Goal: Information Seeking & Learning: Learn about a topic

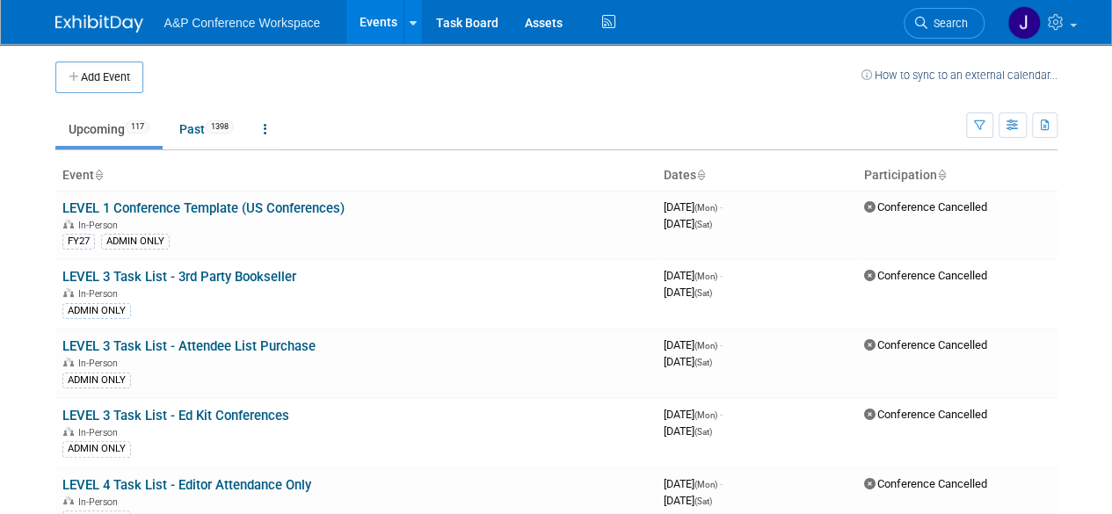
click at [946, 17] on span "Search" at bounding box center [948, 23] width 40 height 13
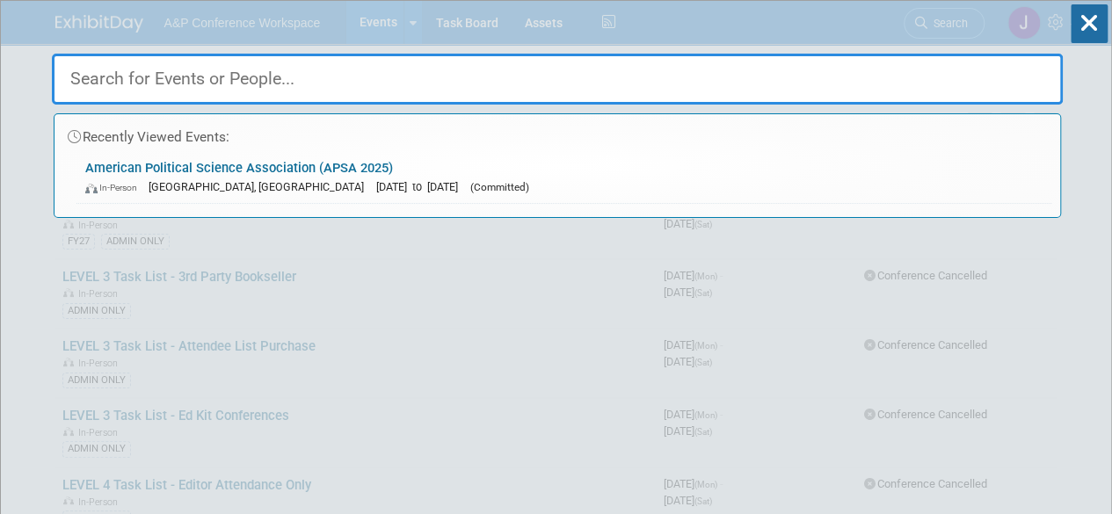
click at [246, 159] on link "American Political Science Association (APSA 2025) In-Person [GEOGRAPHIC_DATA],…" at bounding box center [564, 177] width 975 height 51
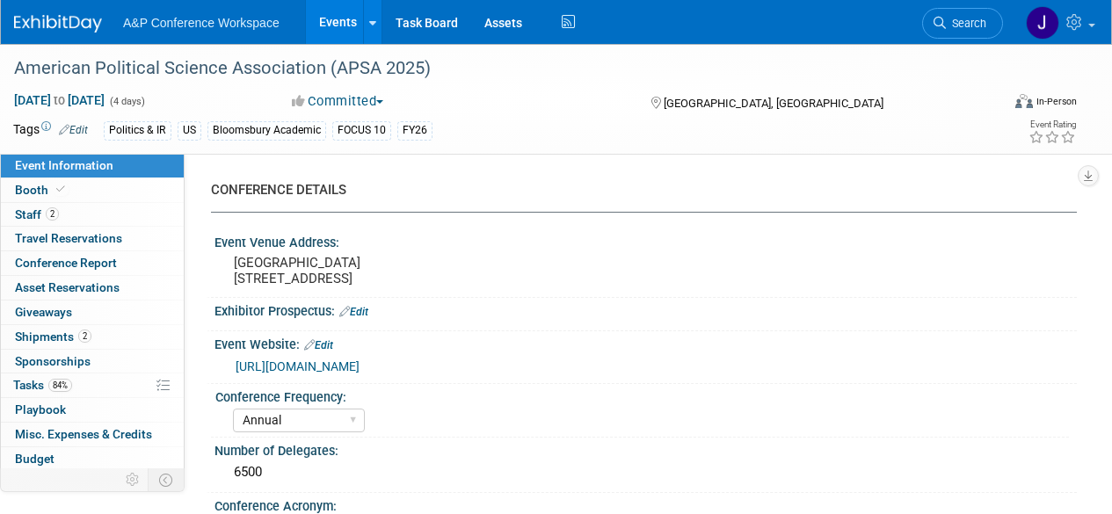
select select "Annual"
select select "Level 2"
select select "In-Person Booth"
select select "Politics & International Relations"
select select "Bloomsbury Academic"
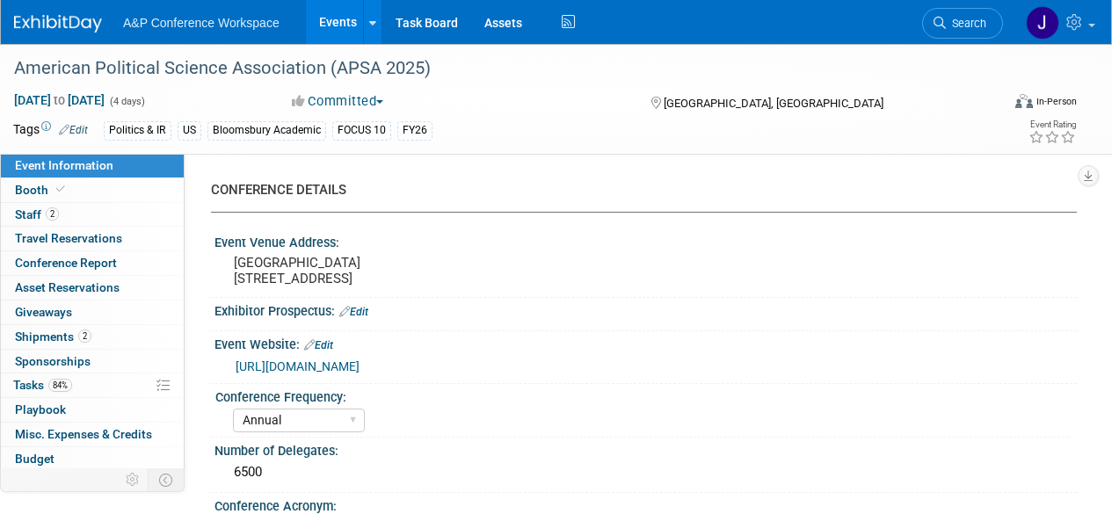
select select "[PERSON_NAME]"
select select "Ami Reitmeier"
select select "Networking/Commissioning"
